Goal: Task Accomplishment & Management: Complete application form

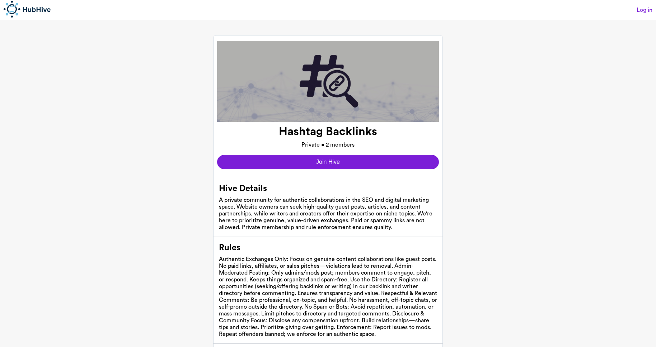
click at [389, 166] on button "Join Hive" at bounding box center [328, 162] width 222 height 14
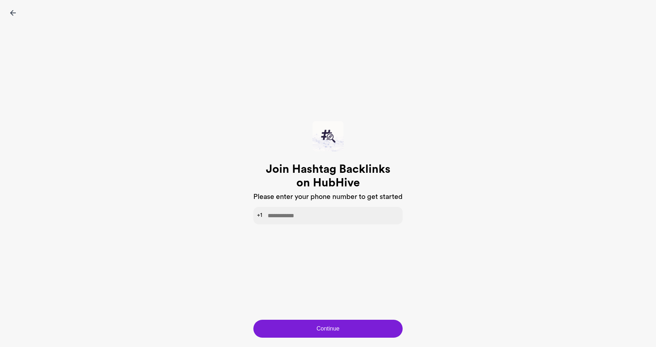
click at [278, 219] on input "tel" at bounding box center [327, 216] width 149 height 18
type input "**********"
click button "Continue" at bounding box center [327, 329] width 149 height 18
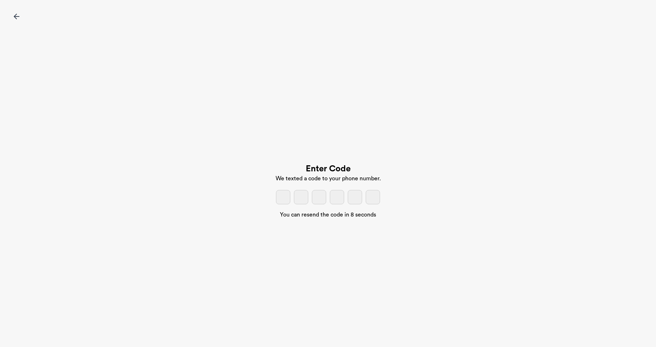
click at [286, 195] on input "tel" at bounding box center [283, 197] width 14 height 14
type input "*"
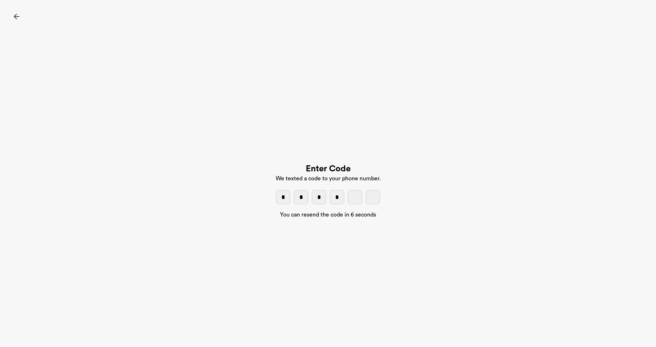
type input "*"
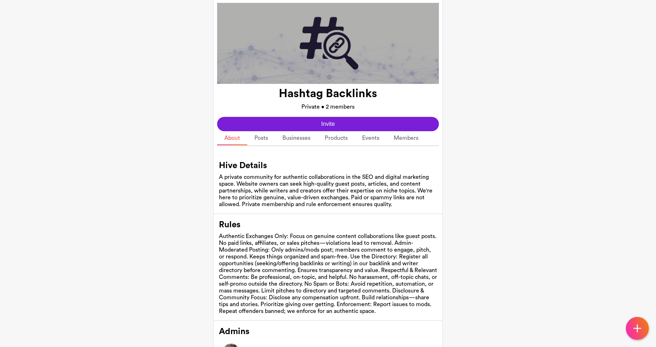
scroll to position [94, 0]
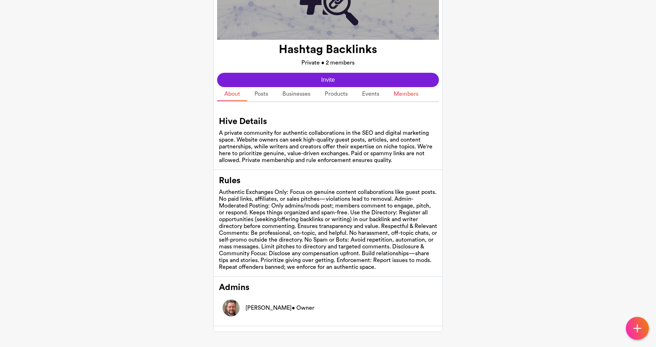
click at [396, 87] on link "Members" at bounding box center [406, 94] width 39 height 14
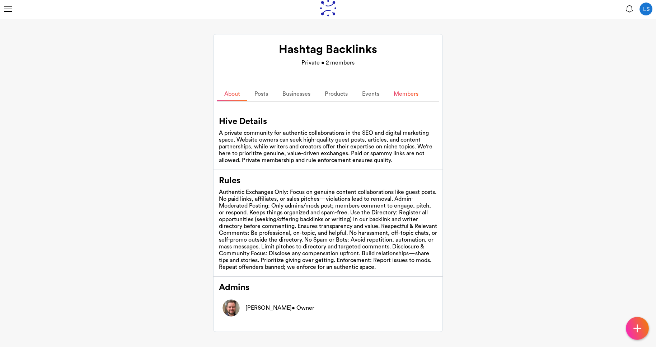
scroll to position [61, 0]
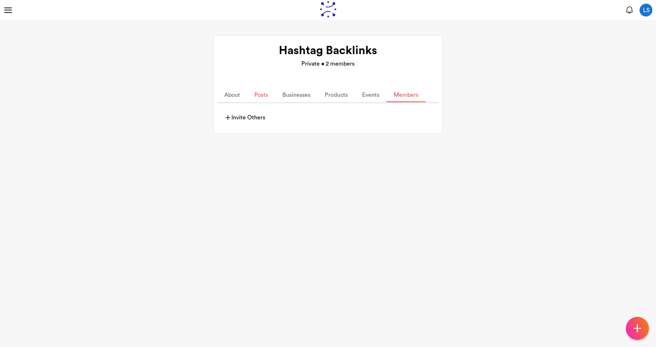
click at [262, 98] on link "Posts" at bounding box center [261, 95] width 28 height 14
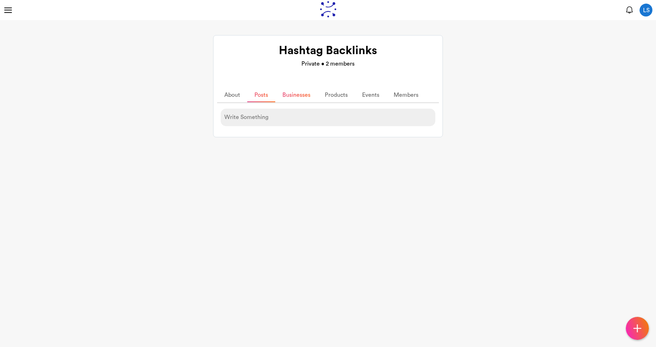
click at [302, 102] on link "Businesses" at bounding box center [296, 95] width 42 height 14
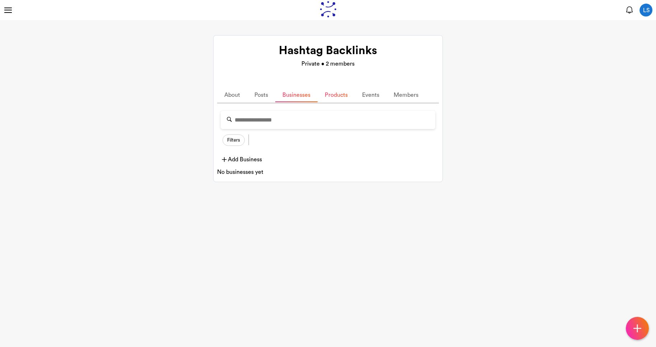
click at [342, 95] on link "Products" at bounding box center [336, 95] width 37 height 14
click at [265, 97] on link "Posts" at bounding box center [261, 95] width 28 height 14
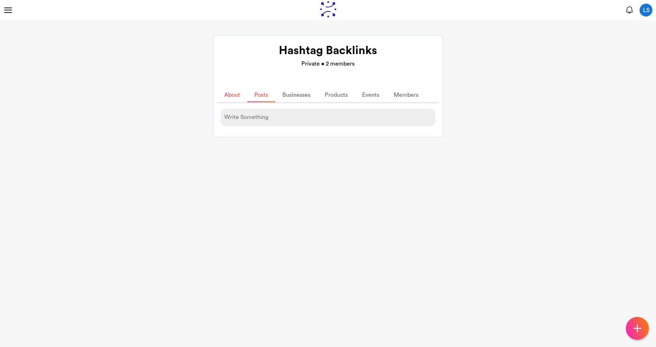
click at [235, 99] on link "About" at bounding box center [232, 95] width 30 height 14
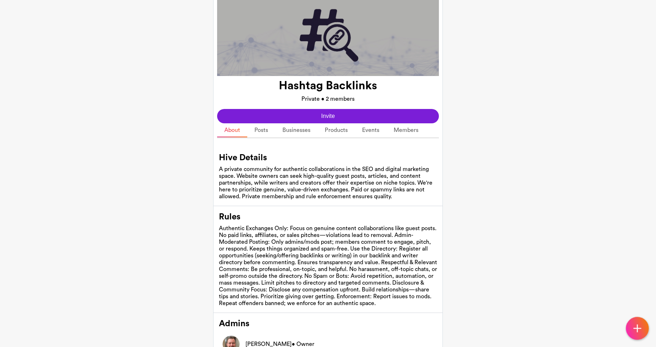
scroll to position [46, 0]
